Goal: Check status: Check status

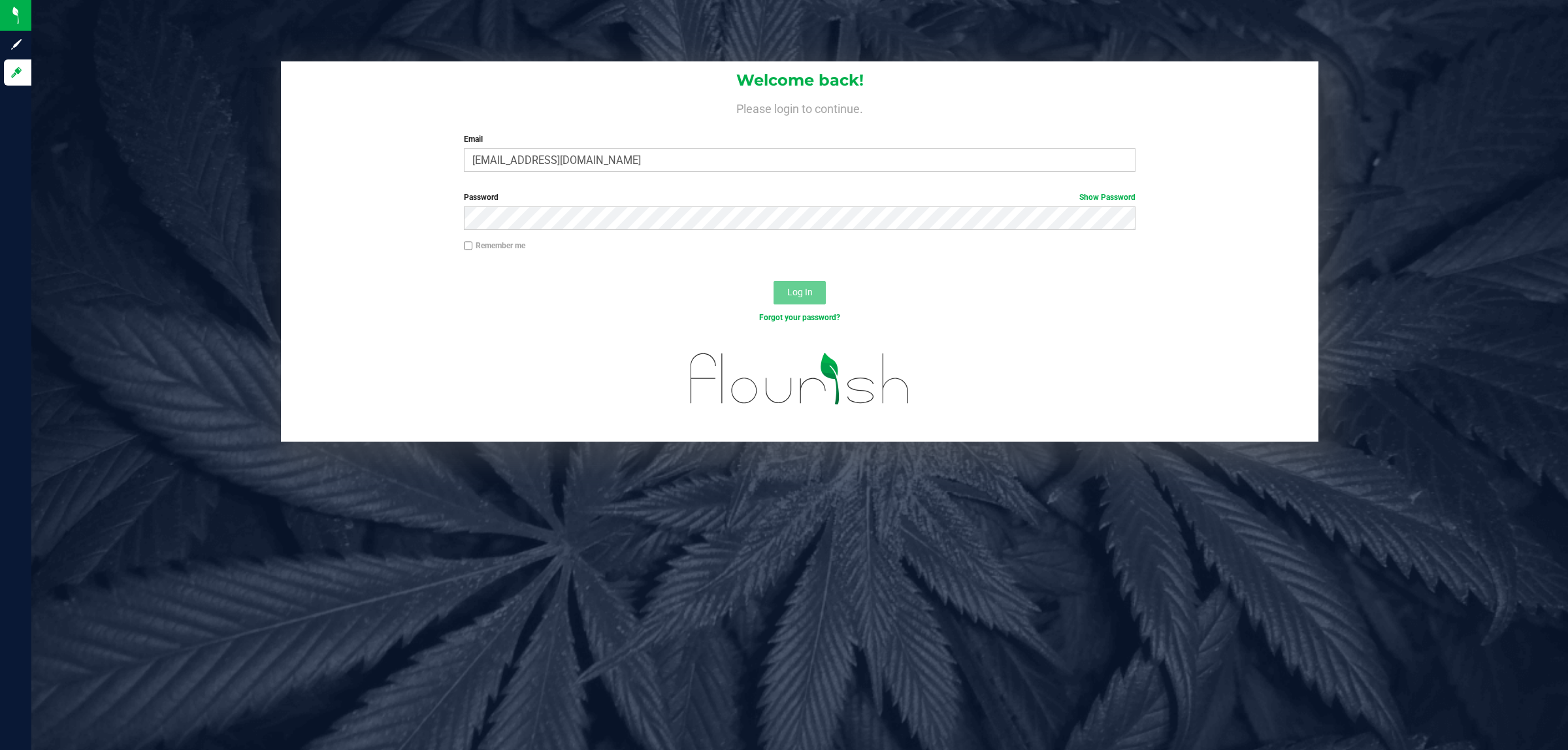
type input "[EMAIL_ADDRESS][DOMAIN_NAME]"
click at [773, 281] on button "Log In" at bounding box center [799, 293] width 52 height 24
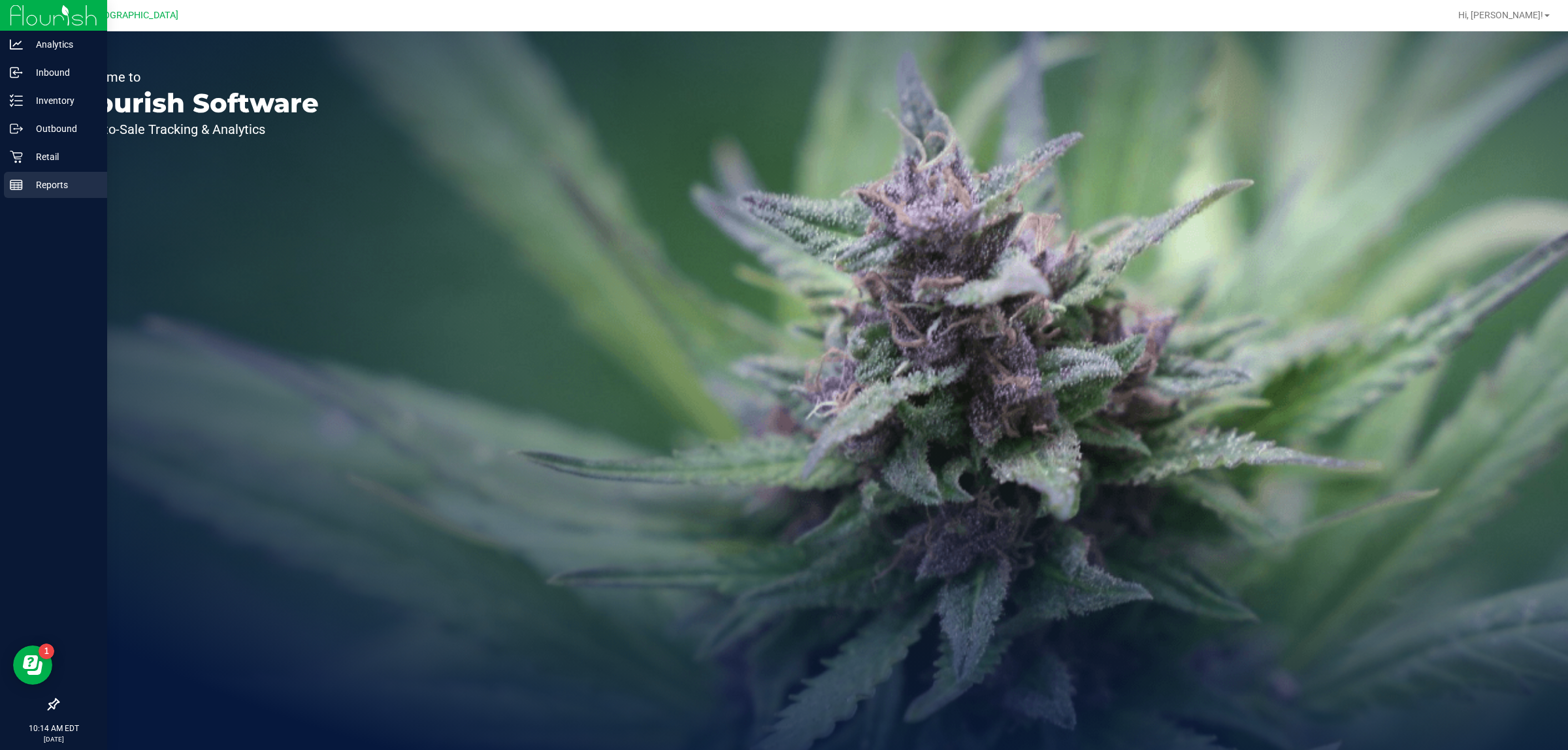
click at [15, 183] on line at bounding box center [16, 183] width 12 height 0
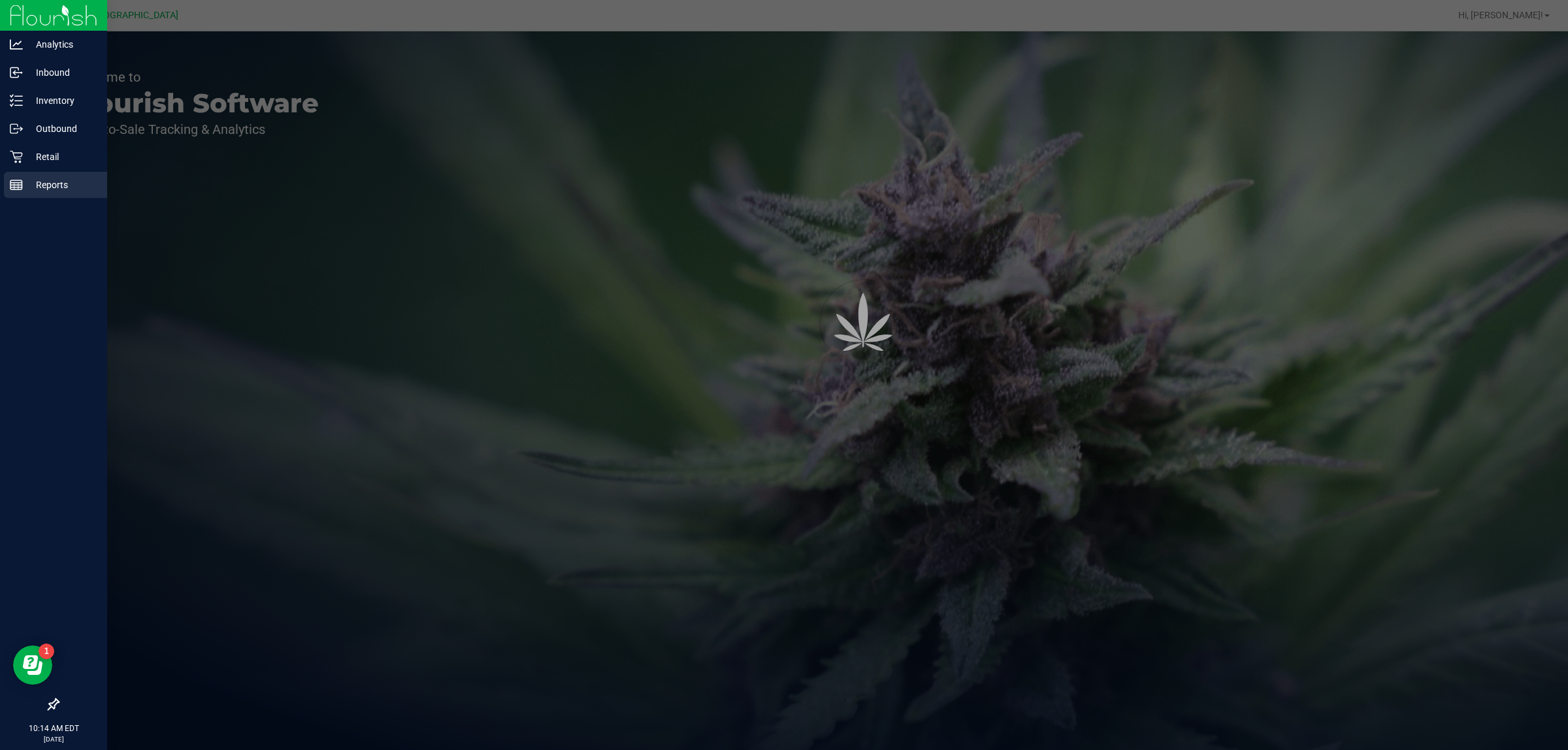
click at [34, 149] on p "Retail" at bounding box center [62, 157] width 79 height 16
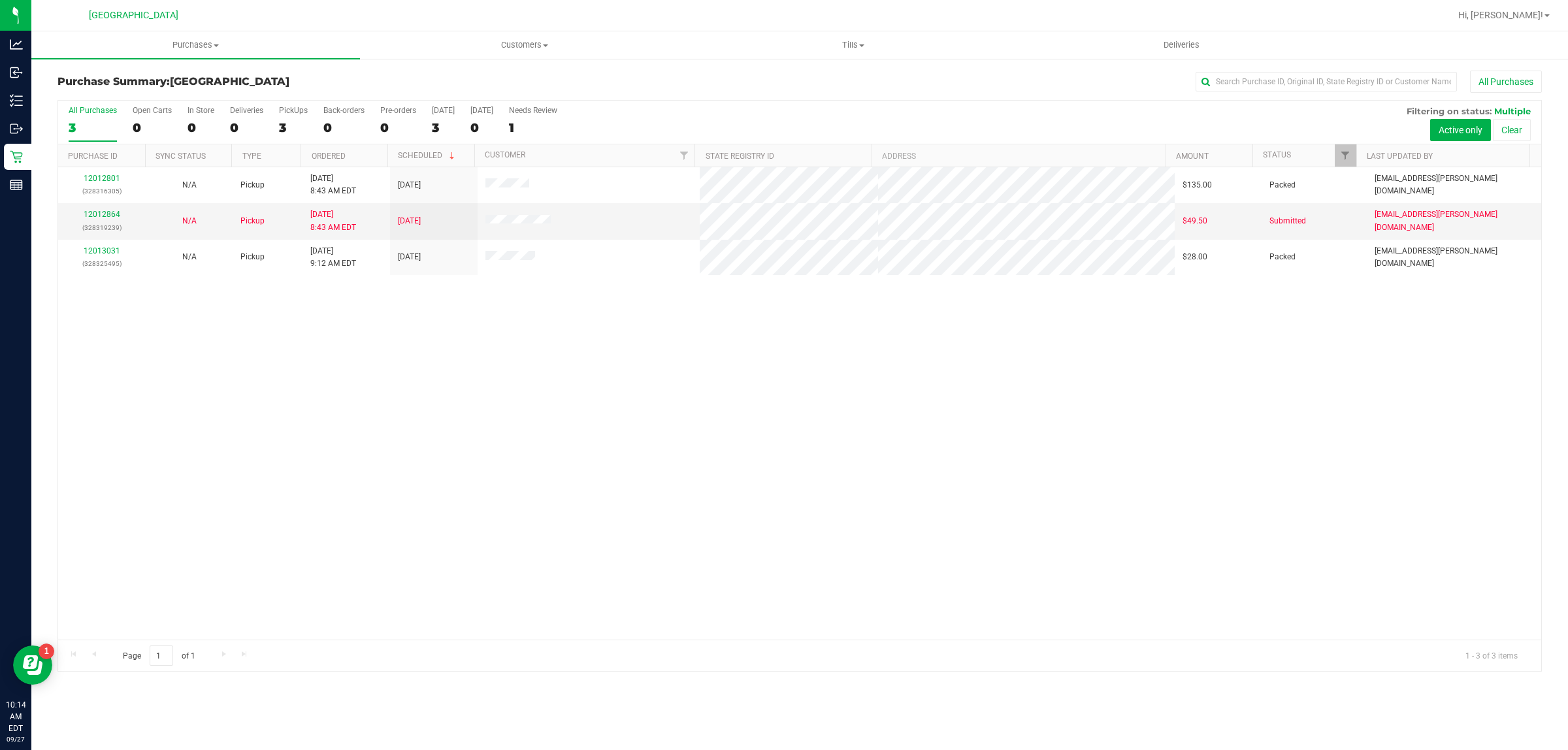
click at [871, 517] on div "12012801 (328316305) N/A Pickup [DATE] 8:43 AM EDT 9/27/2025 $135.00 Packed [EM…" at bounding box center [800, 404] width 1483 height 472
